Goal: Information Seeking & Learning: Learn about a topic

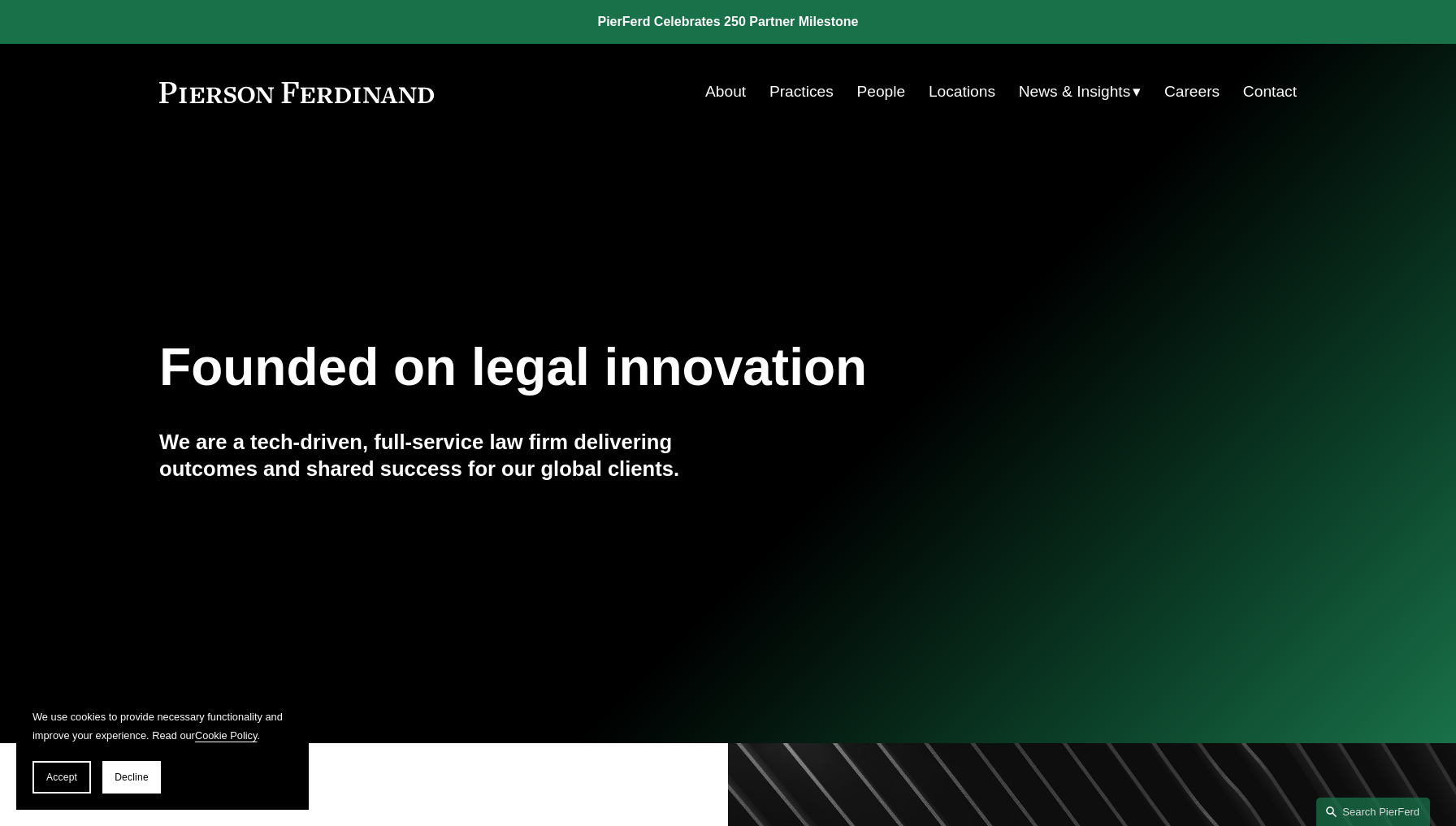
click at [0, 0] on span "Blogs" at bounding box center [0, 0] width 0 height 0
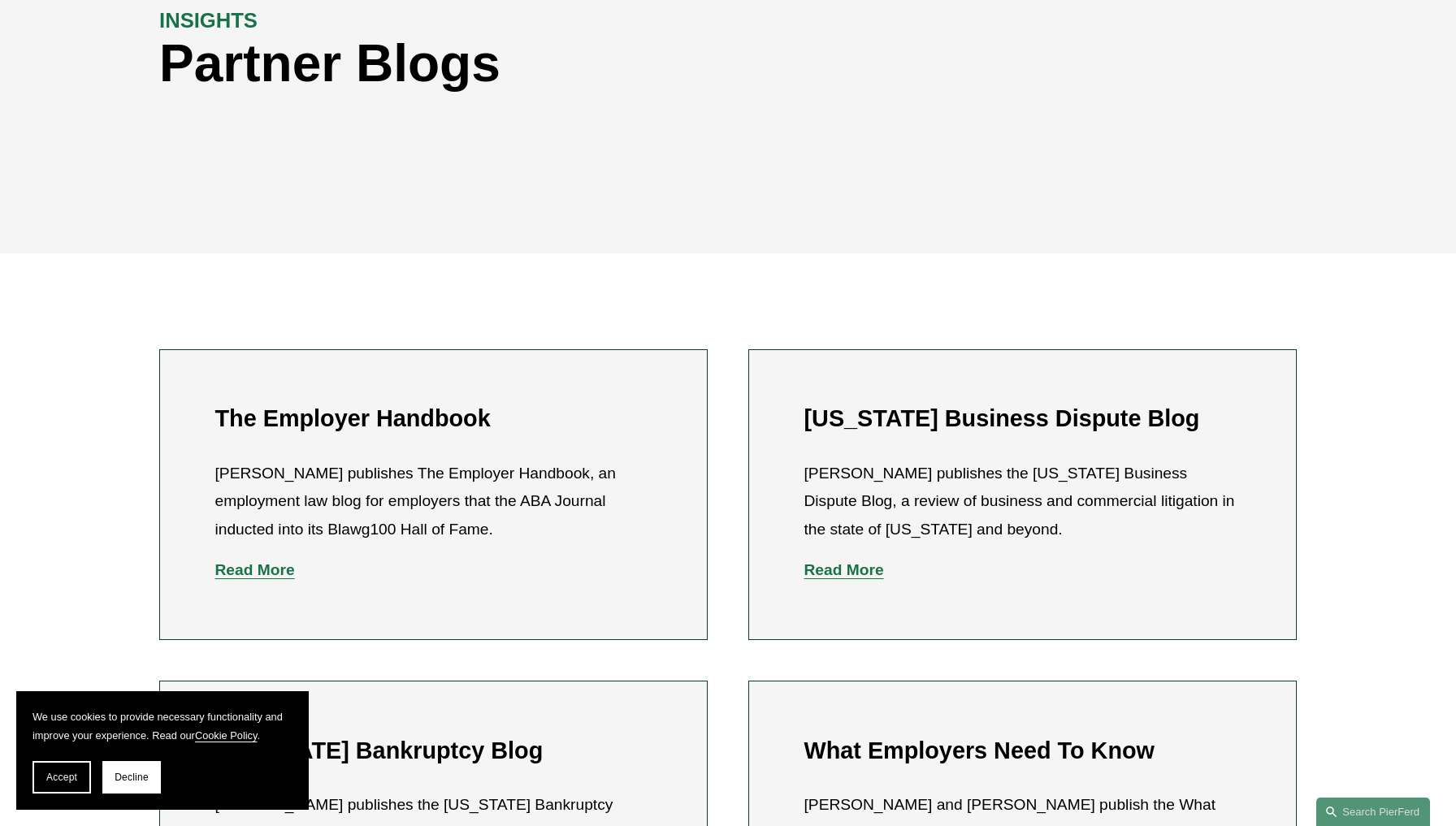
scroll to position [232, 0]
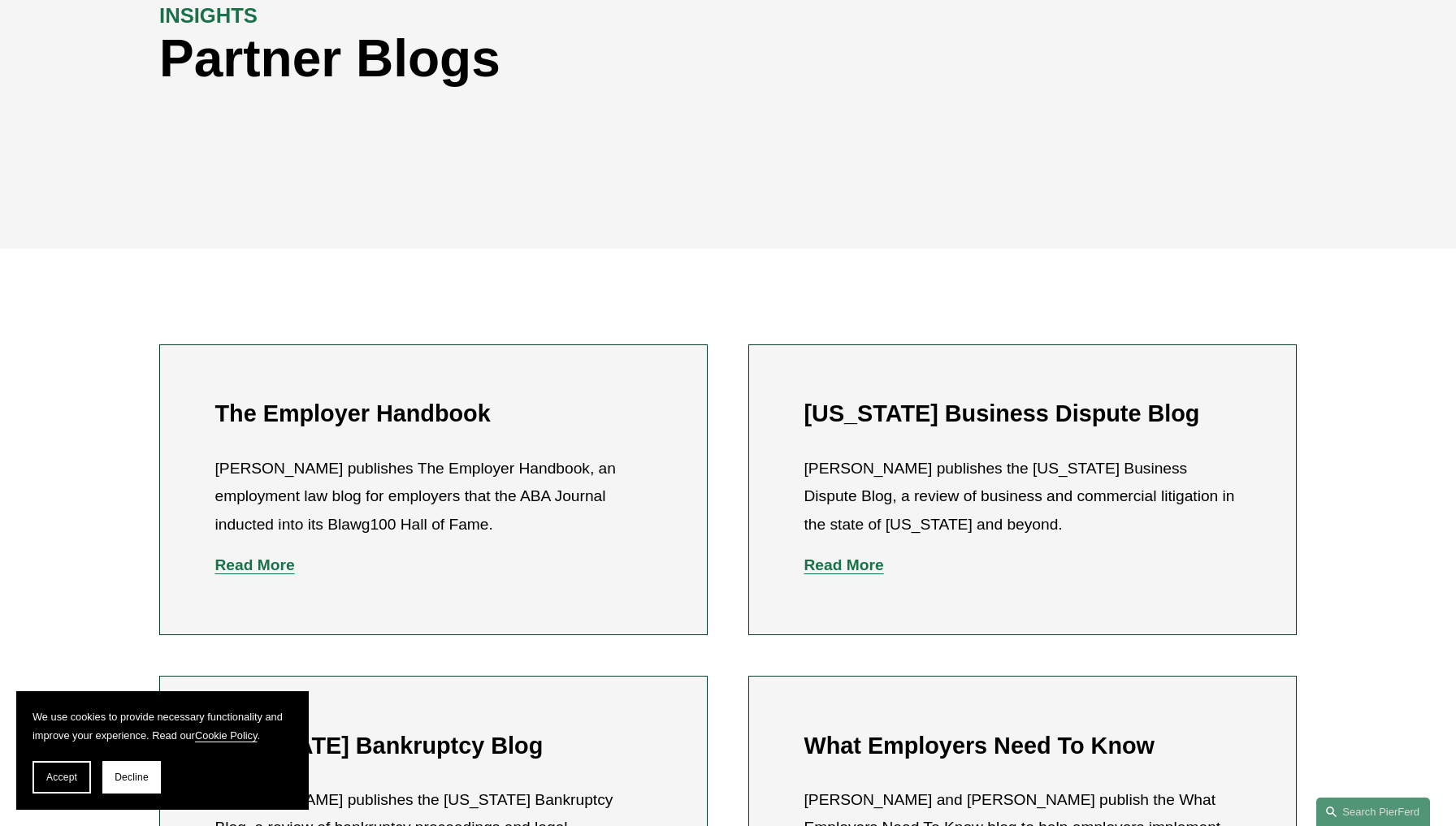
click at [380, 400] on h2 "The Employer Handbook" at bounding box center [433, 414] width 437 height 28
click at [275, 556] on strong "Read More" at bounding box center [255, 564] width 80 height 17
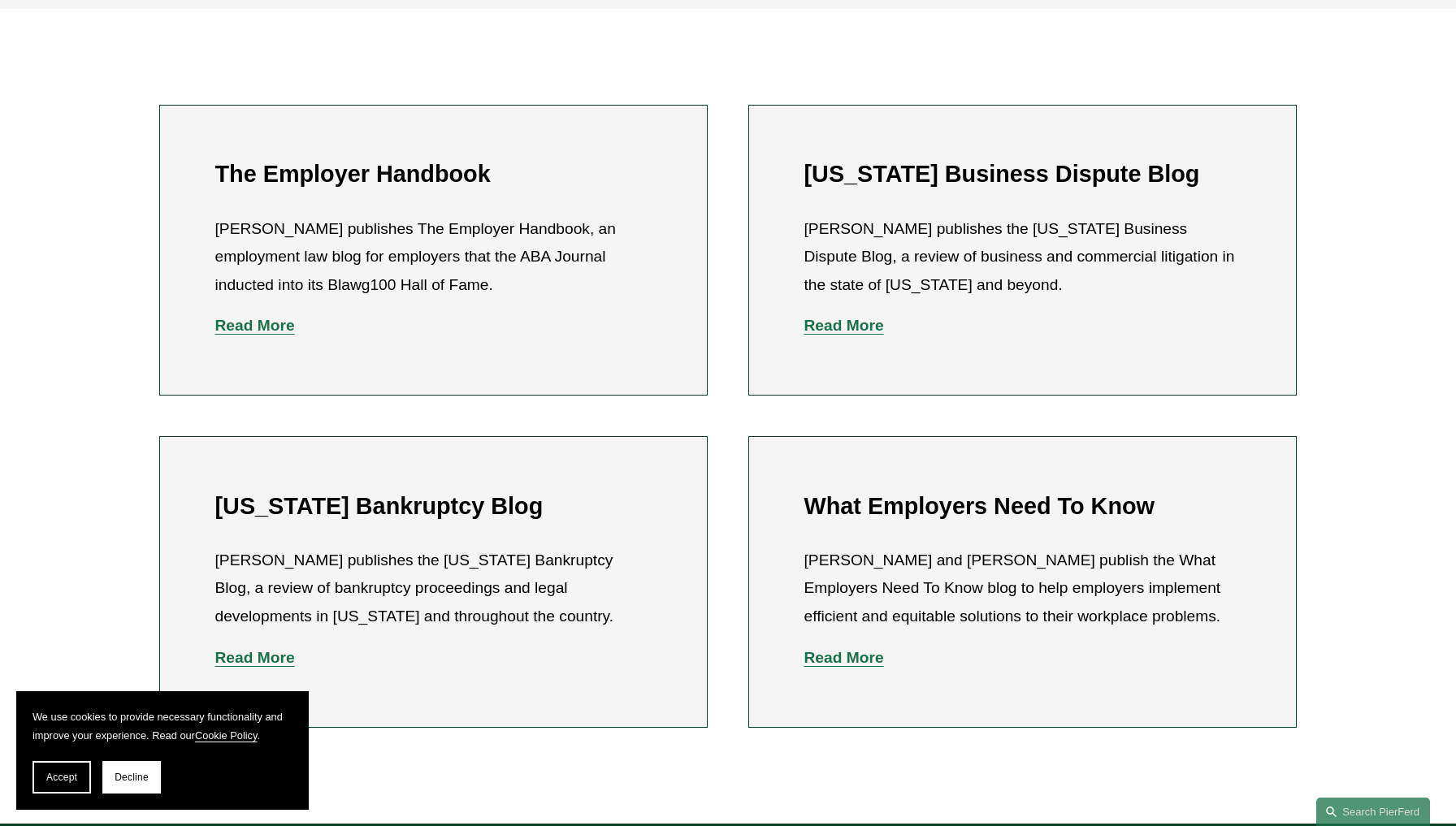
scroll to position [493, 0]
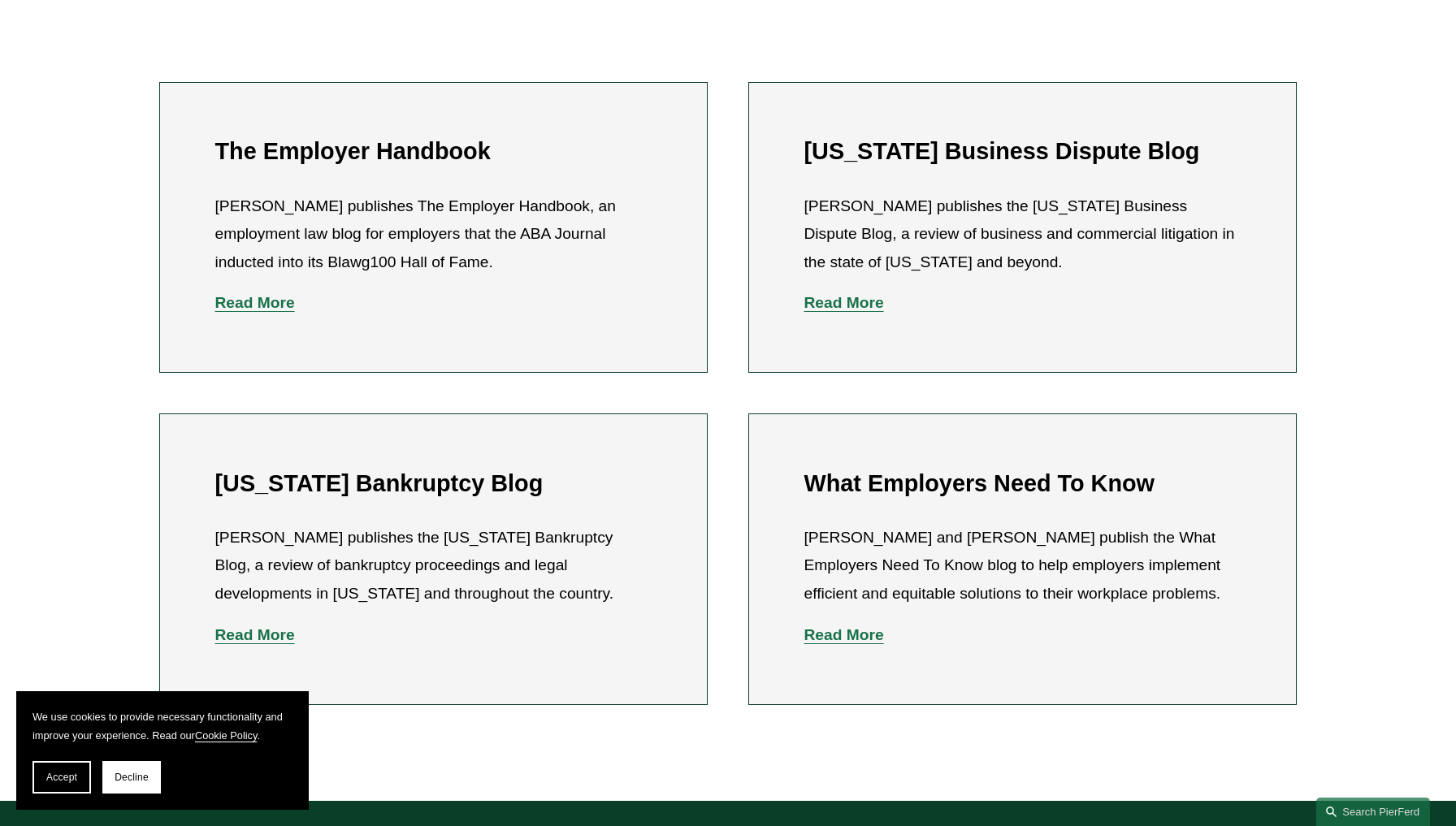
click at [847, 630] on strong "Read More" at bounding box center [844, 634] width 80 height 17
click at [520, 164] on h2 "The Employer Handbook" at bounding box center [433, 151] width 437 height 28
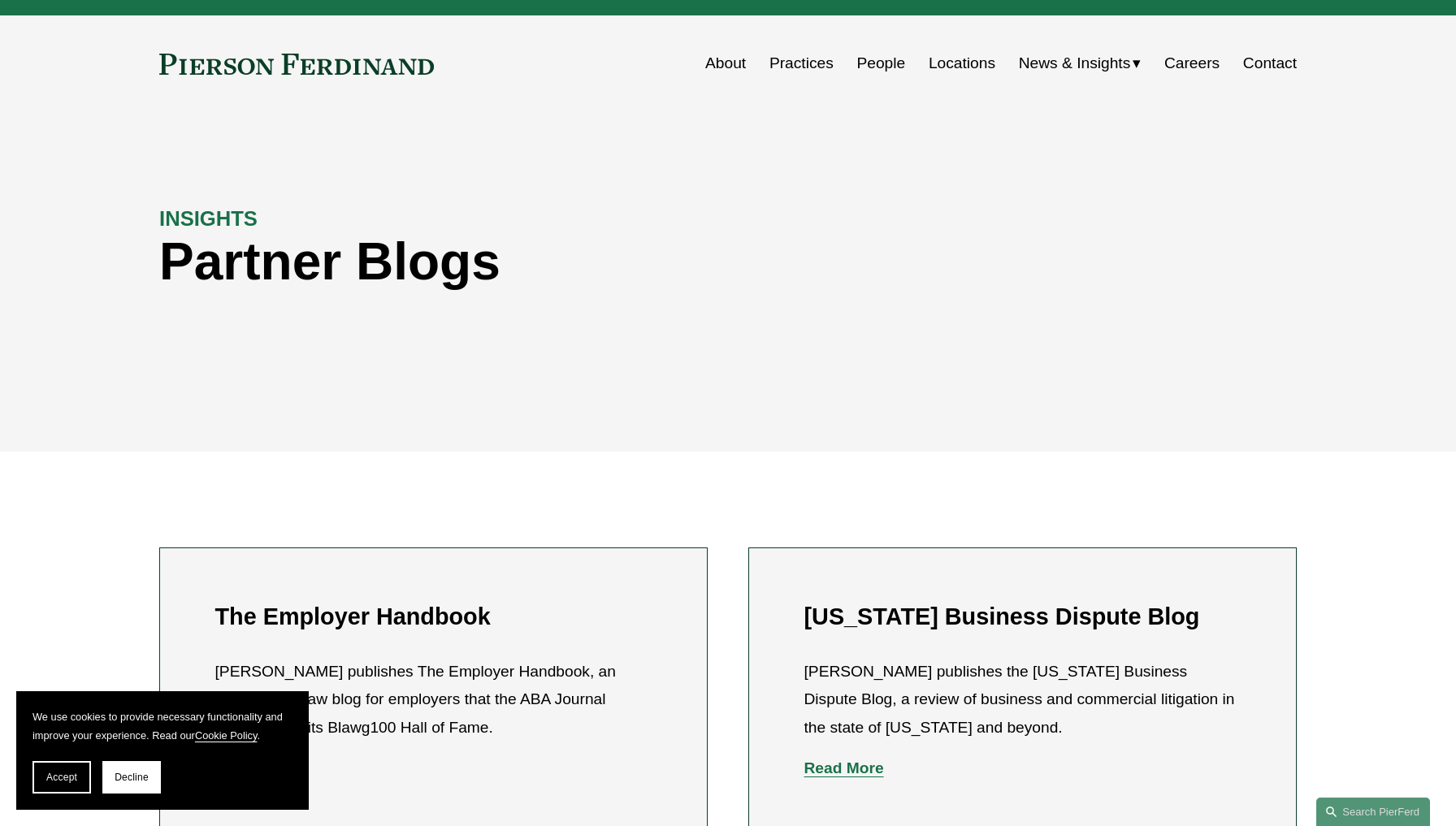
scroll to position [30, 0]
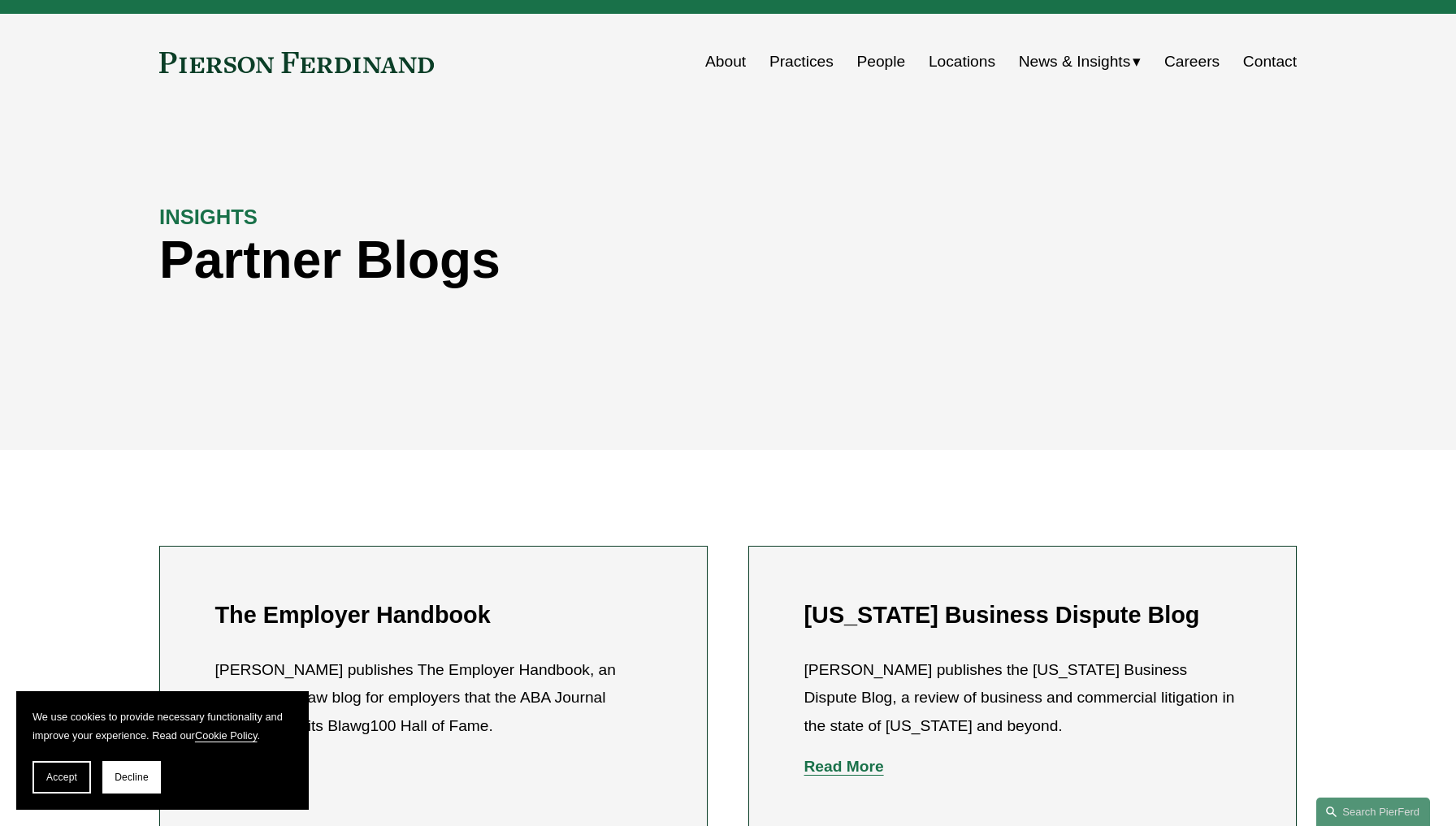
click at [257, 50] on div "About Practices People Locations News & Insights News" at bounding box center [728, 61] width 1138 height 31
click at [256, 70] on link at bounding box center [296, 63] width 274 height 21
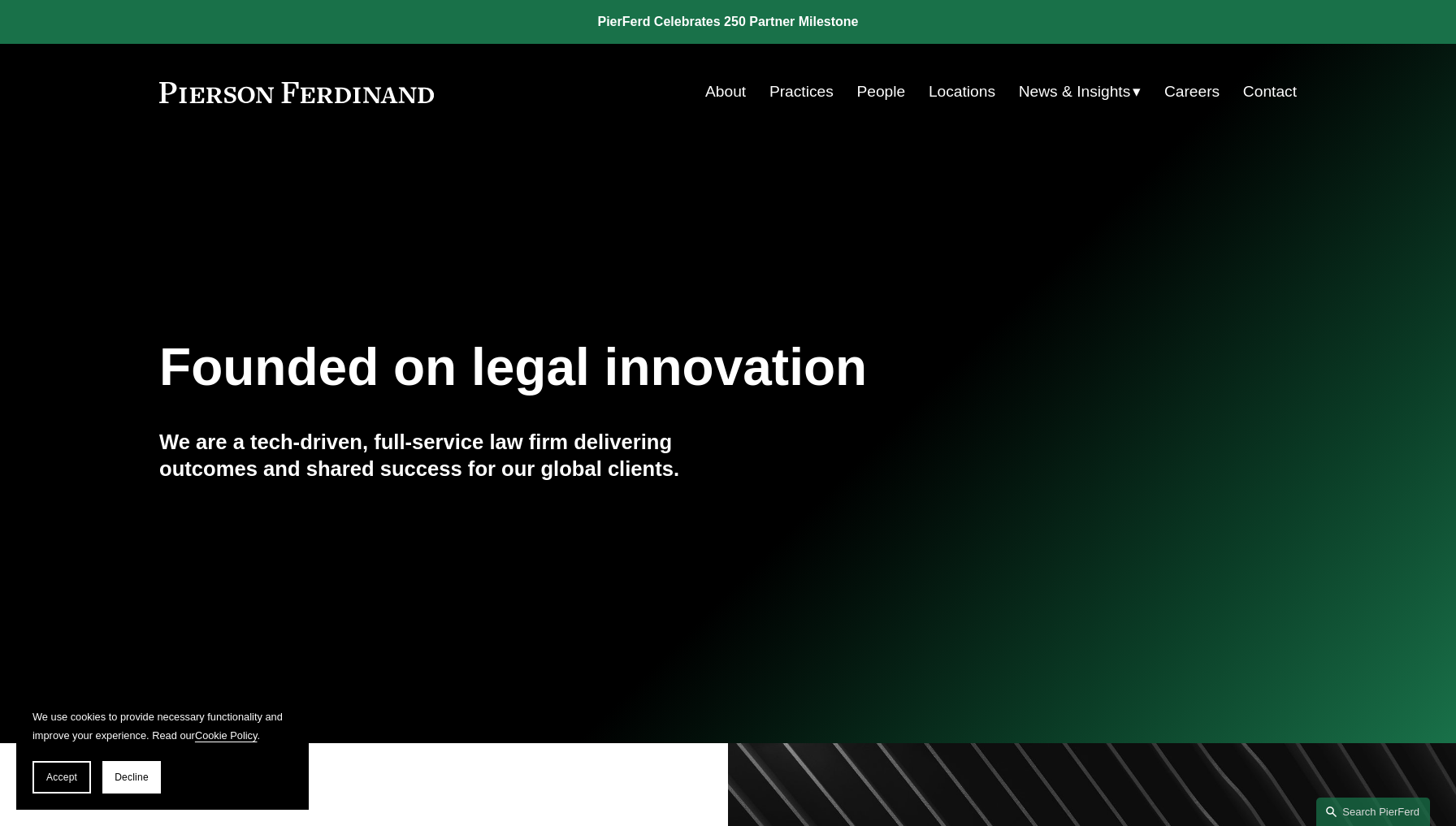
drag, startPoint x: 464, startPoint y: 85, endPoint x: 160, endPoint y: 86, distance: 304.0
click at [160, 86] on div "About Practices People Locations News & Insights News" at bounding box center [728, 91] width 1138 height 31
click at [173, 98] on link at bounding box center [296, 93] width 274 height 21
